Goal: Check status: Check status

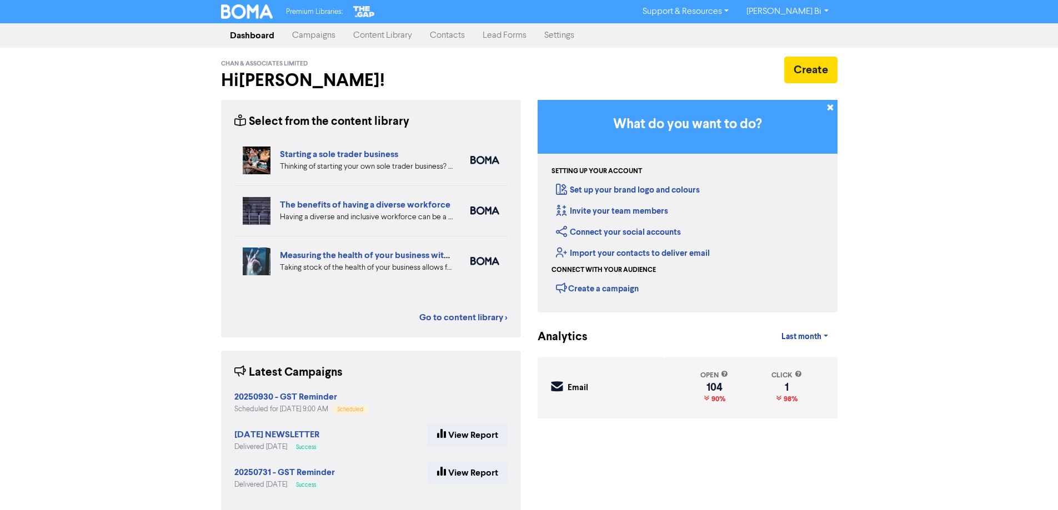
click at [320, 38] on link "Campaigns" at bounding box center [313, 35] width 61 height 22
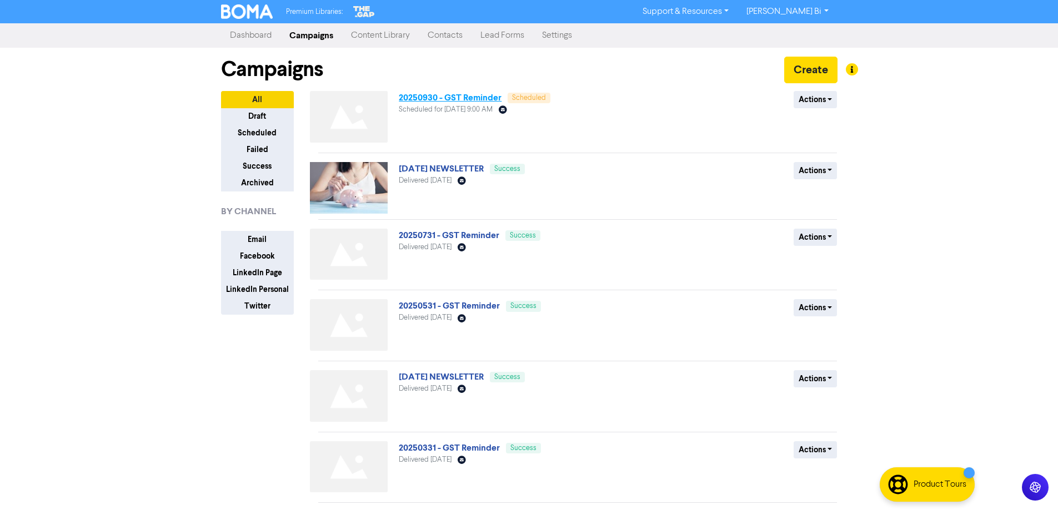
click at [452, 101] on link "20250930 - GST Reminder" at bounding box center [450, 97] width 103 height 11
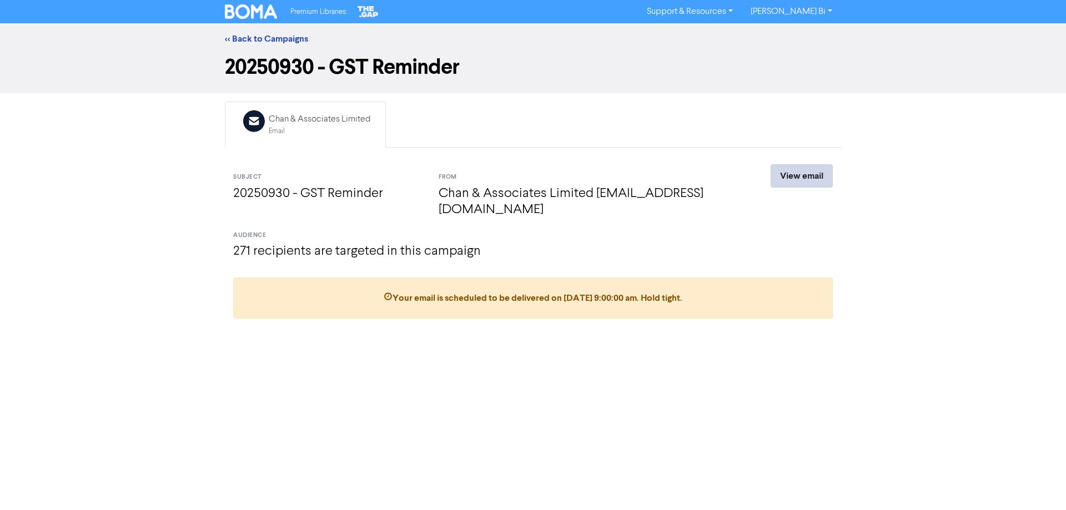
click at [782, 177] on link "View email" at bounding box center [802, 175] width 62 height 23
click at [267, 43] on link "<< Back to Campaigns" at bounding box center [266, 38] width 83 height 11
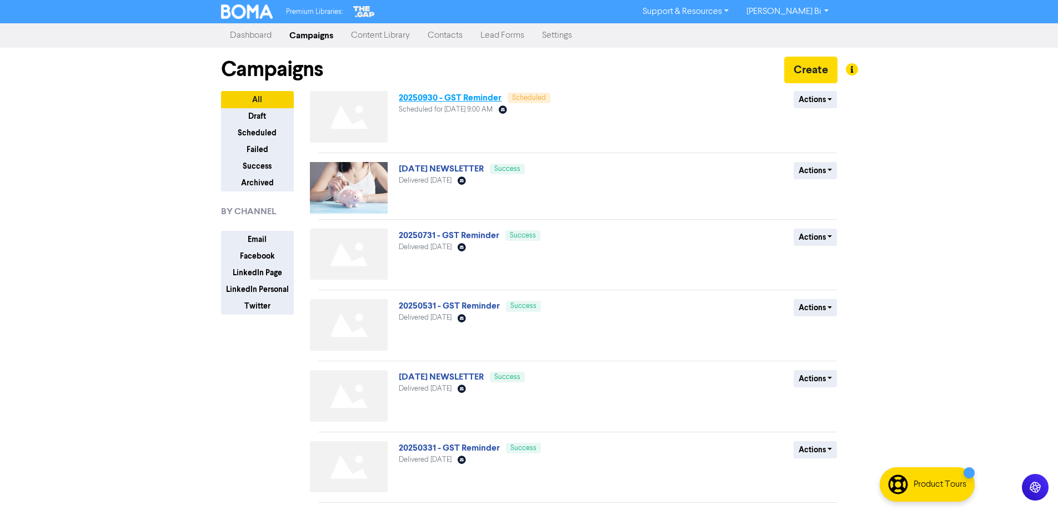
click at [419, 98] on link "20250930 - GST Reminder" at bounding box center [450, 97] width 103 height 11
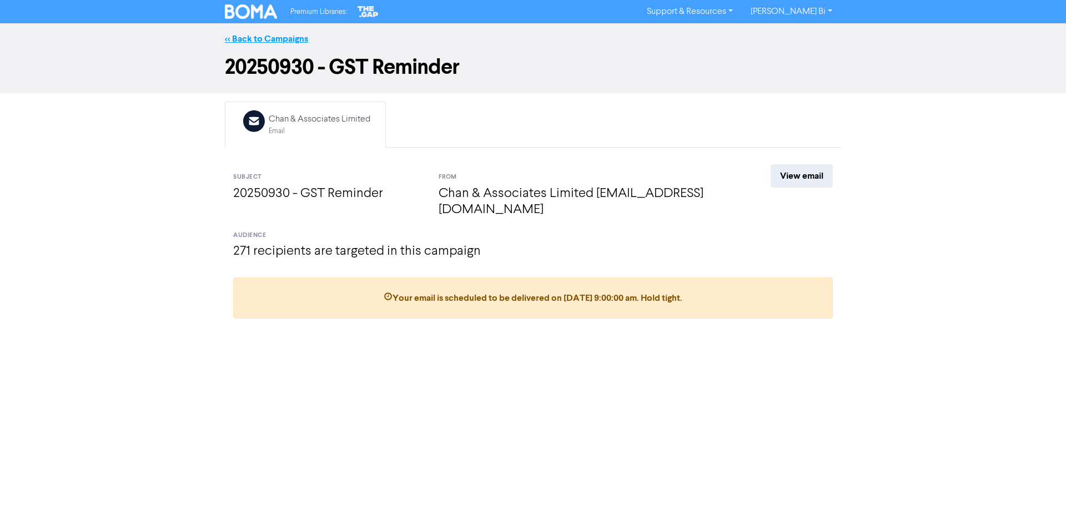
click at [263, 42] on link "<< Back to Campaigns" at bounding box center [266, 38] width 83 height 11
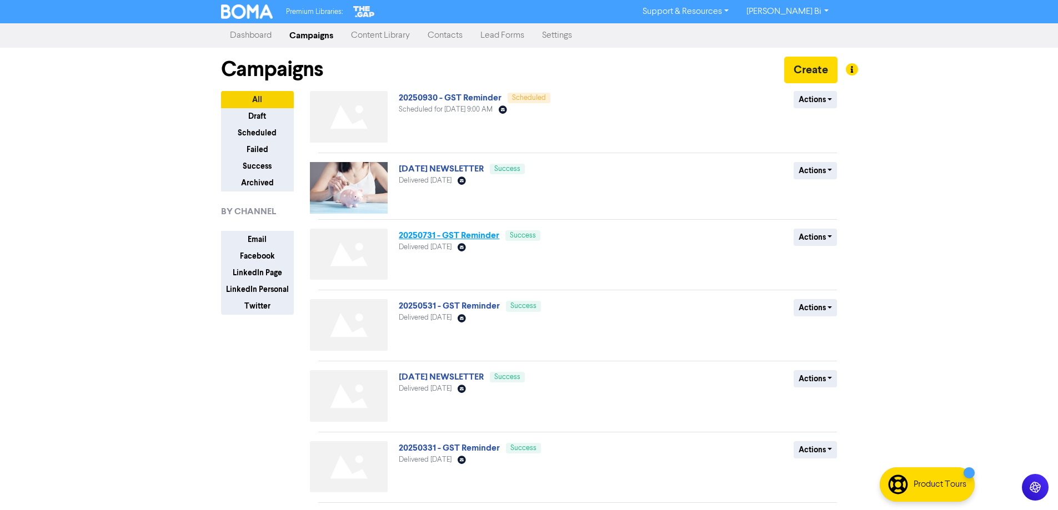
click at [409, 233] on link "20250731 - GST Reminder" at bounding box center [449, 235] width 100 height 11
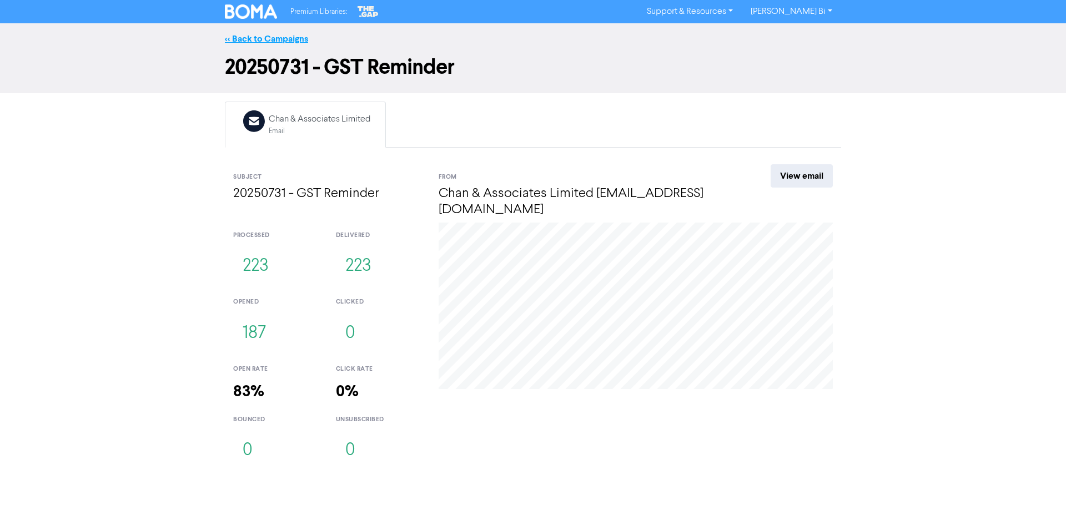
click at [259, 37] on link "<< Back to Campaigns" at bounding box center [266, 38] width 83 height 11
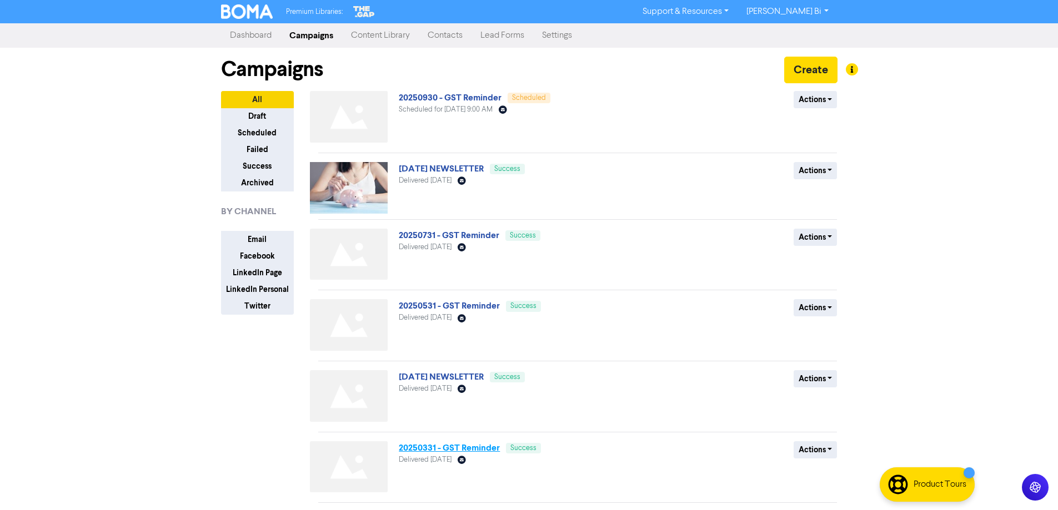
click at [440, 450] on link "20250331 - GST Reminder" at bounding box center [449, 447] width 101 height 11
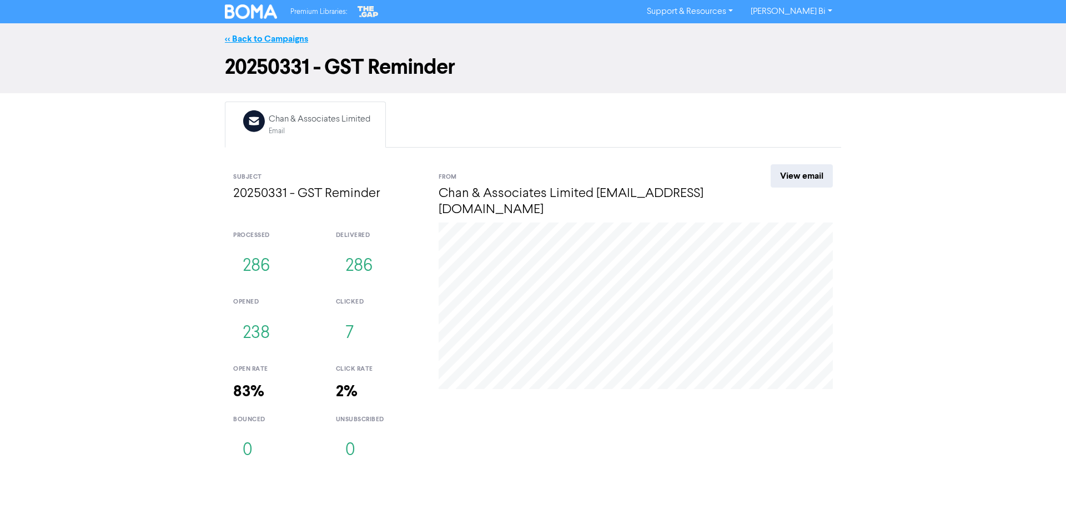
click at [256, 42] on link "<< Back to Campaigns" at bounding box center [266, 38] width 83 height 11
